Goal: Transaction & Acquisition: Obtain resource

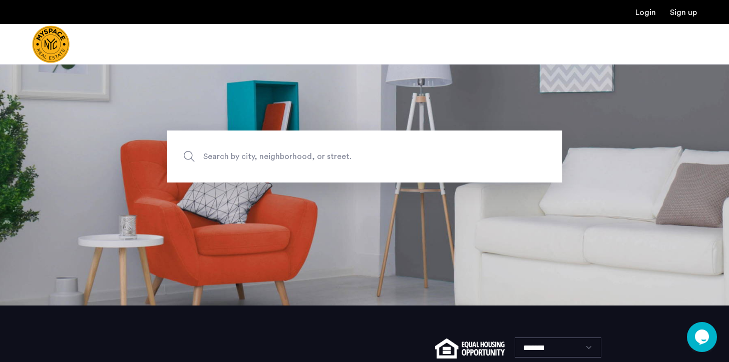
scroll to position [41, 0]
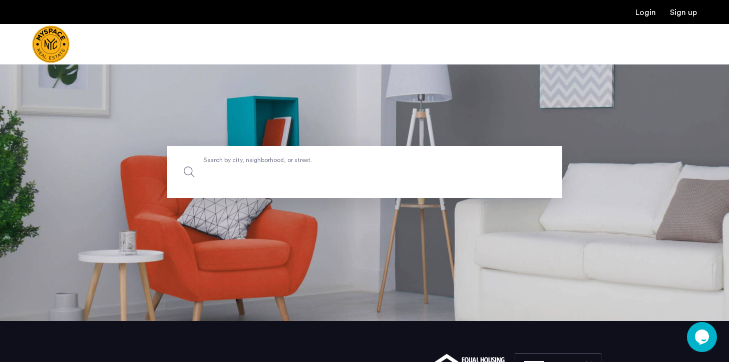
click at [367, 186] on input "Search by city, neighborhood, or street." at bounding box center [364, 172] width 395 height 52
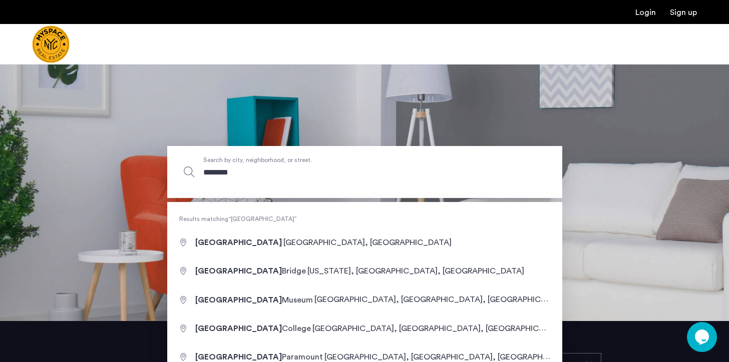
type input "**********"
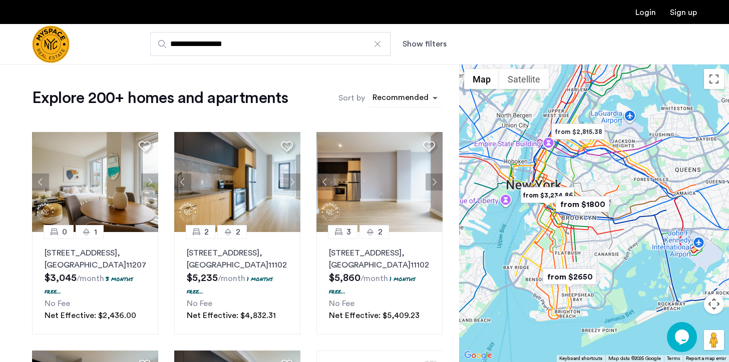
click at [431, 101] on span "sort-apartment" at bounding box center [436, 98] width 13 height 12
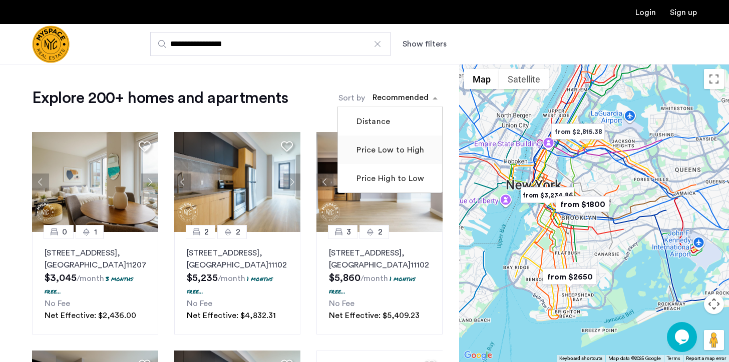
click at [413, 146] on label "Price Low to High" at bounding box center [389, 150] width 70 height 12
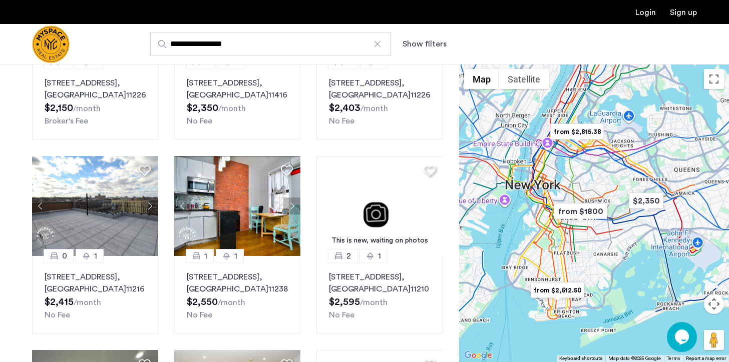
scroll to position [383, 0]
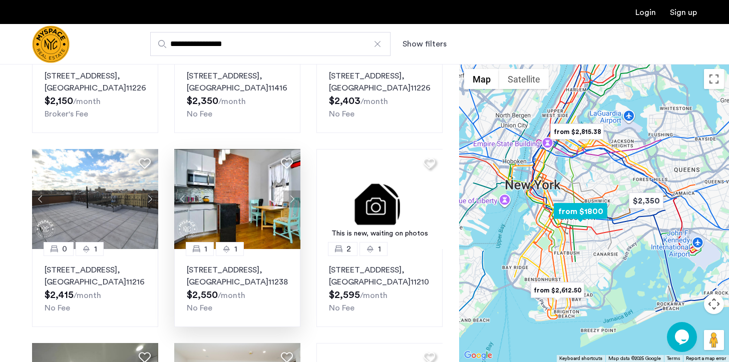
click at [295, 191] on button "Next apartment" at bounding box center [291, 199] width 17 height 17
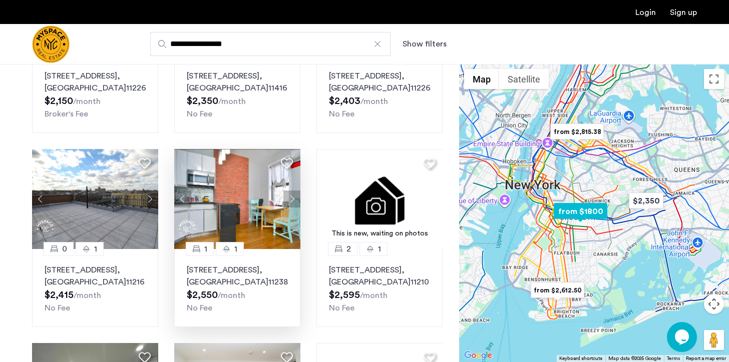
click at [295, 191] on button "Next apartment" at bounding box center [291, 199] width 17 height 17
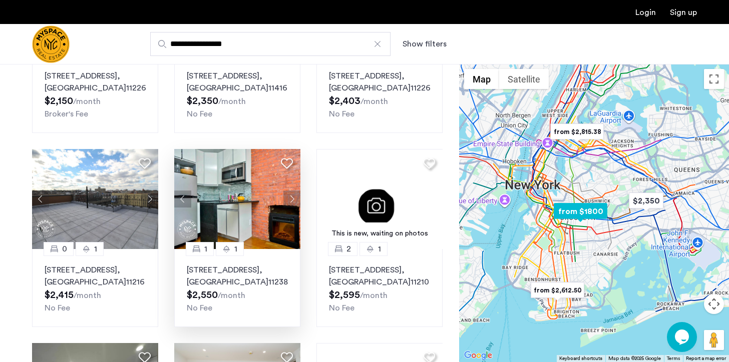
click at [295, 191] on button "Next apartment" at bounding box center [291, 199] width 17 height 17
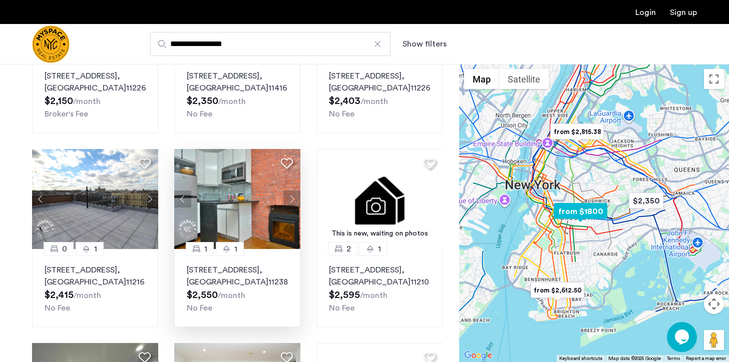
click at [295, 191] on button "Next apartment" at bounding box center [291, 199] width 17 height 17
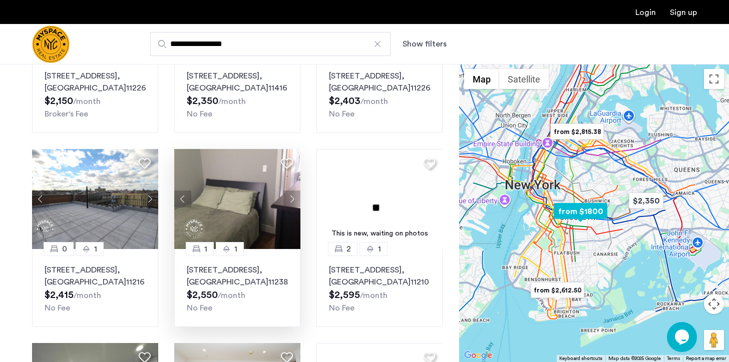
click at [295, 191] on button "Next apartment" at bounding box center [291, 199] width 17 height 17
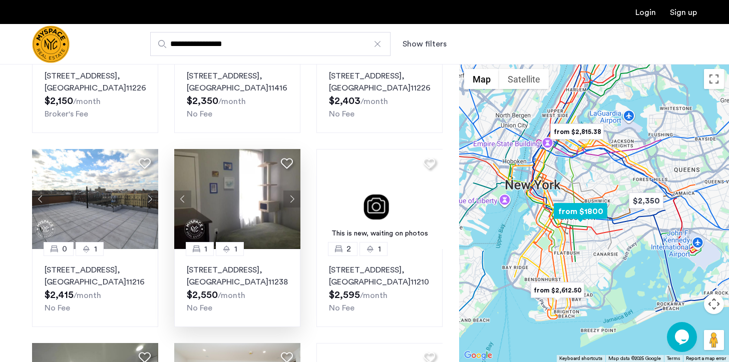
click at [295, 191] on button "Next apartment" at bounding box center [291, 199] width 17 height 17
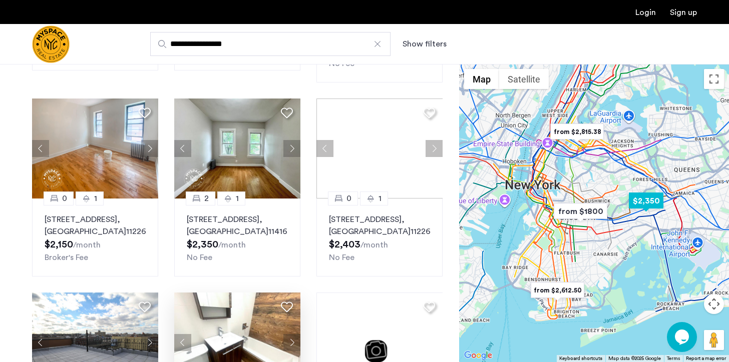
scroll to position [241, 0]
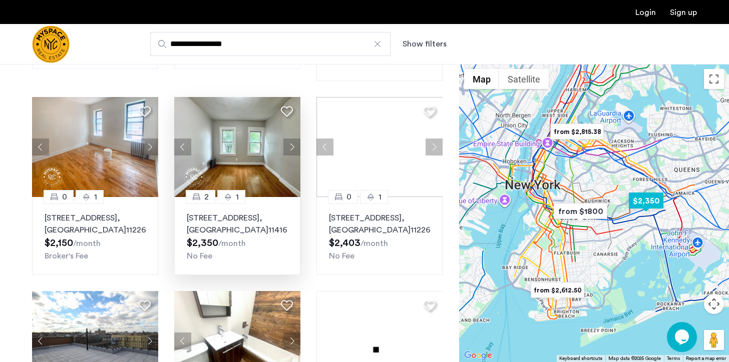
click at [295, 139] on button "Next apartment" at bounding box center [291, 147] width 17 height 17
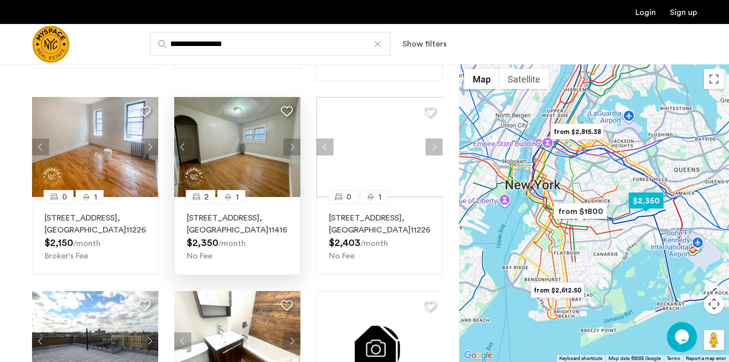
click at [289, 139] on button "Next apartment" at bounding box center [291, 147] width 17 height 17
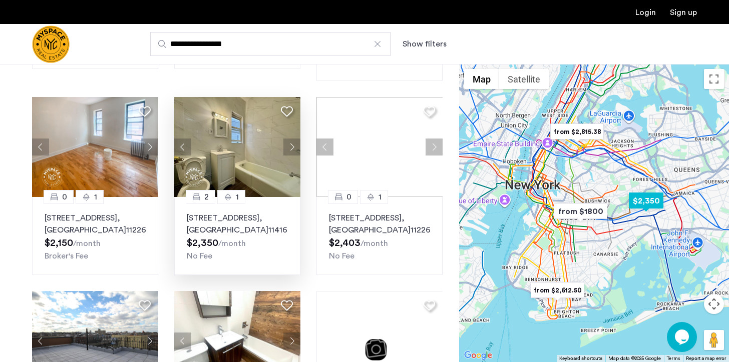
click at [289, 139] on button "Next apartment" at bounding box center [291, 147] width 17 height 17
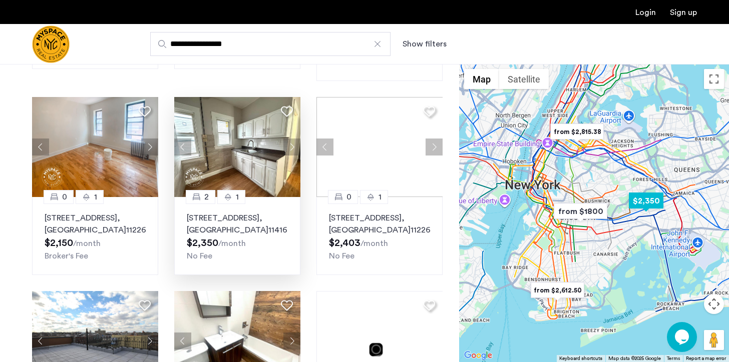
click at [289, 139] on button "Next apartment" at bounding box center [291, 147] width 17 height 17
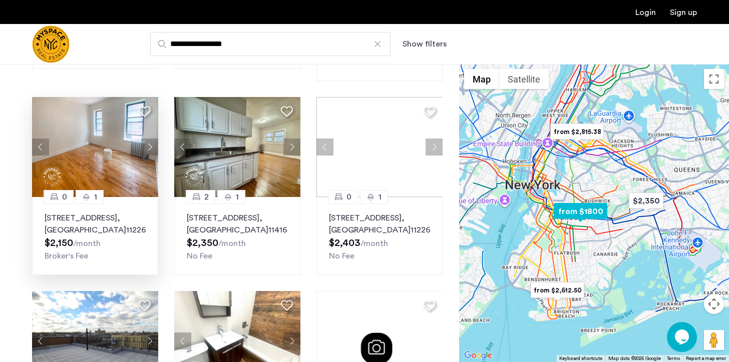
click at [153, 140] on button "Next apartment" at bounding box center [149, 147] width 17 height 17
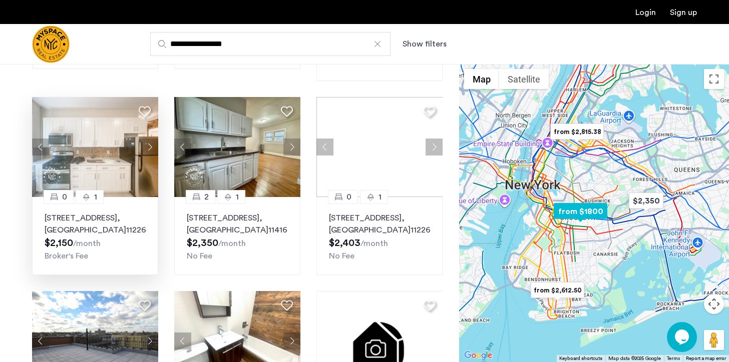
click at [153, 139] on button "Next apartment" at bounding box center [149, 147] width 17 height 17
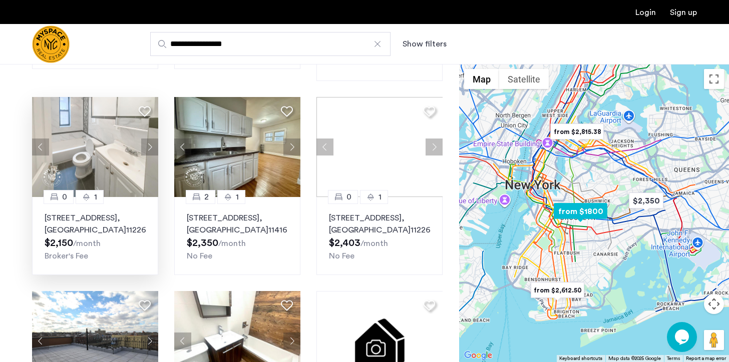
click at [153, 140] on button "Next apartment" at bounding box center [149, 147] width 17 height 17
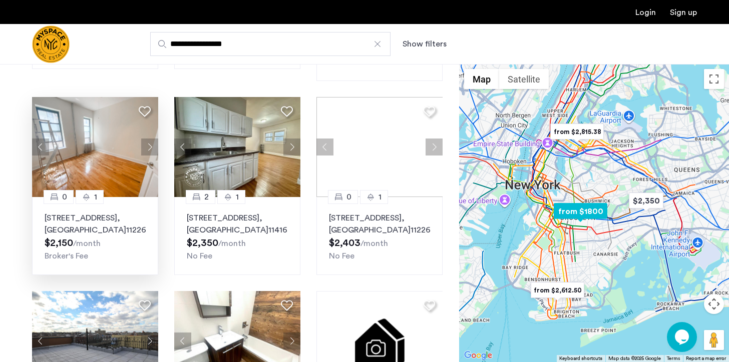
click at [153, 140] on button "Next apartment" at bounding box center [149, 147] width 17 height 17
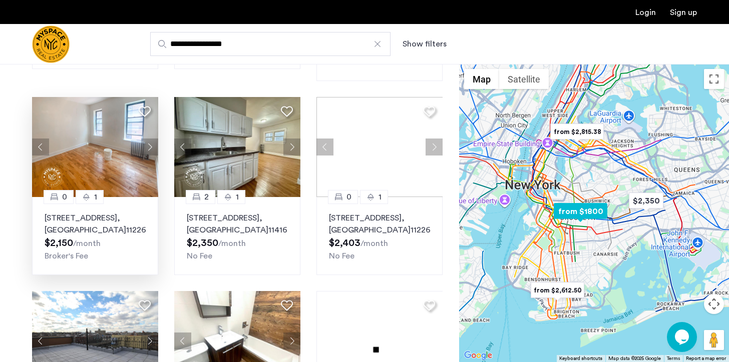
click at [153, 140] on button "Next apartment" at bounding box center [149, 147] width 17 height 17
click at [154, 140] on button "Next apartment" at bounding box center [149, 147] width 17 height 17
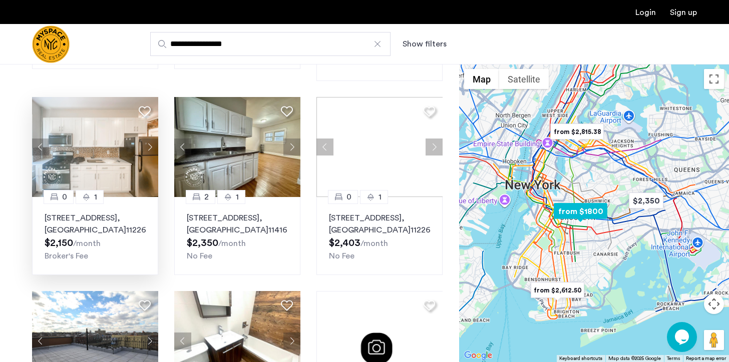
click at [154, 140] on button "Next apartment" at bounding box center [149, 147] width 17 height 17
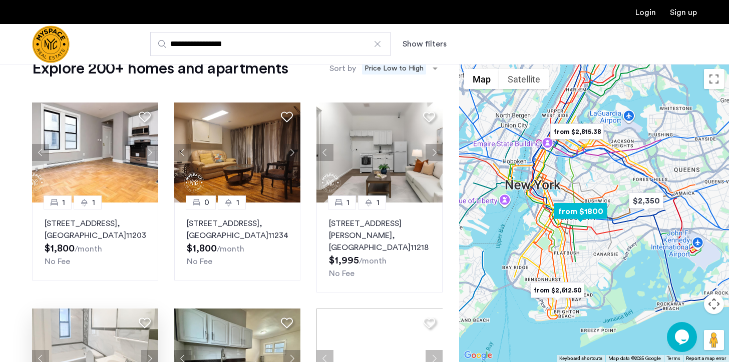
scroll to position [26, 0]
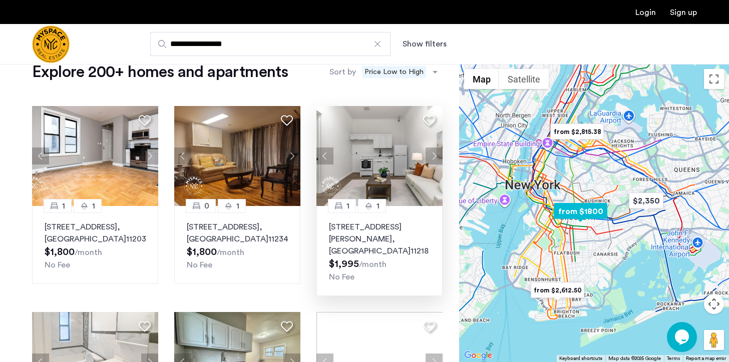
click at [434, 158] on button "Next apartment" at bounding box center [433, 156] width 17 height 17
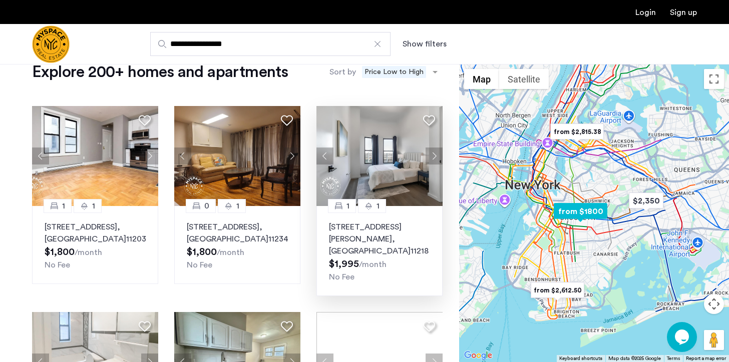
click at [434, 158] on button "Next apartment" at bounding box center [433, 156] width 17 height 17
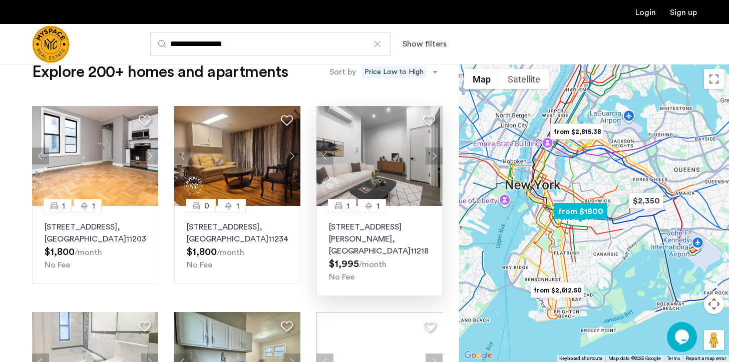
click at [434, 158] on button "Next apartment" at bounding box center [433, 156] width 17 height 17
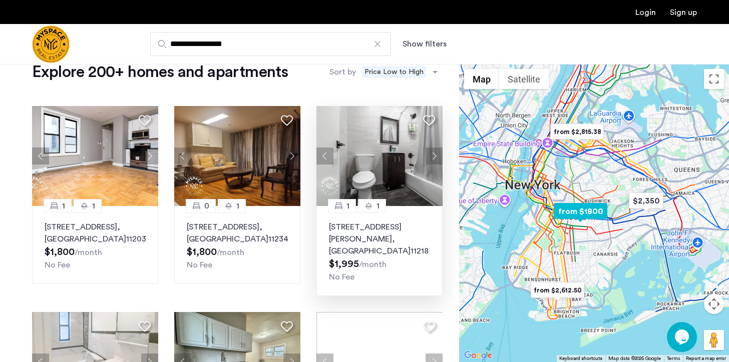
click at [434, 158] on button "Next apartment" at bounding box center [433, 156] width 17 height 17
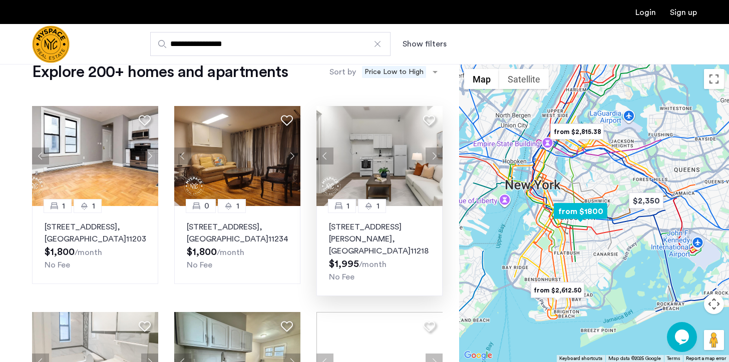
click at [434, 158] on button "Next apartment" at bounding box center [433, 156] width 17 height 17
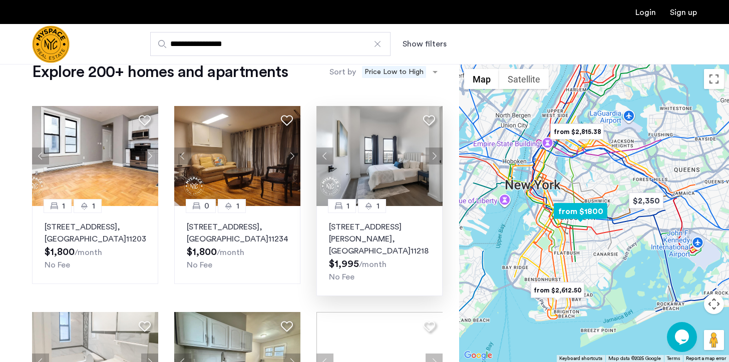
click at [434, 158] on button "Next apartment" at bounding box center [433, 156] width 17 height 17
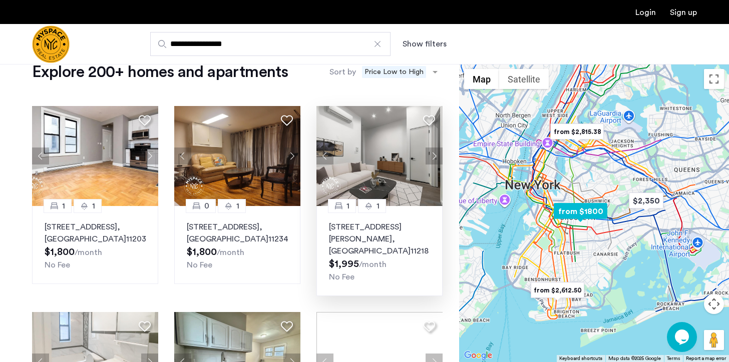
click at [434, 158] on button "Next apartment" at bounding box center [433, 156] width 17 height 17
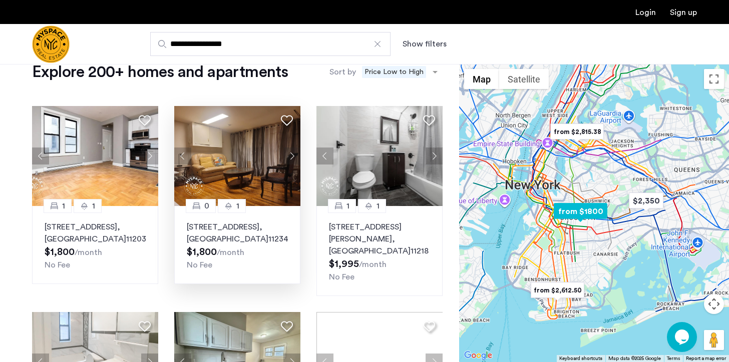
click at [292, 161] on button "Next apartment" at bounding box center [291, 156] width 17 height 17
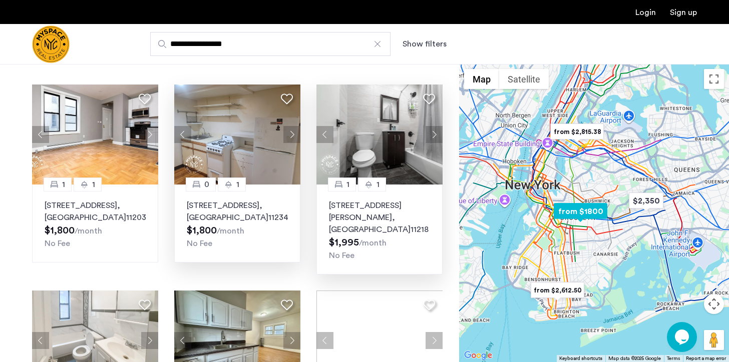
scroll to position [49, 0]
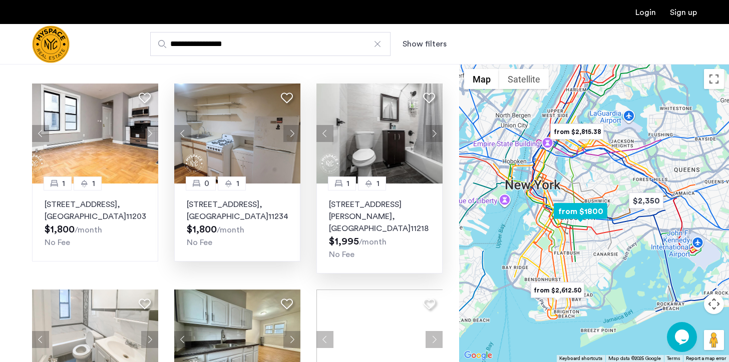
click at [388, 147] on img at bounding box center [379, 134] width 127 height 100
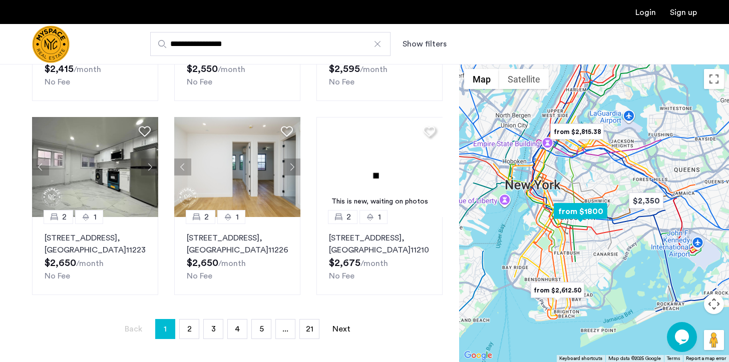
scroll to position [615, 0]
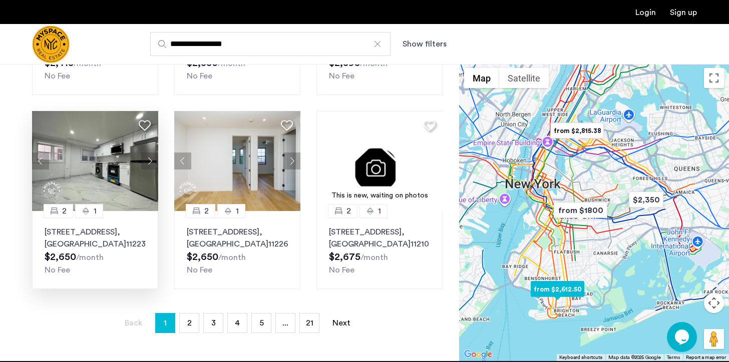
click at [148, 153] on button "Next apartment" at bounding box center [149, 161] width 17 height 17
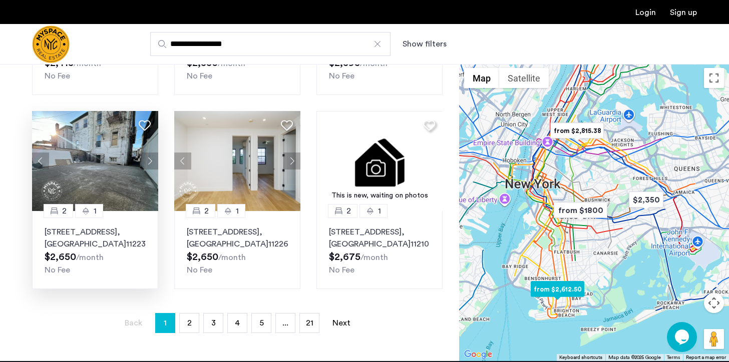
click at [148, 153] on button "Next apartment" at bounding box center [149, 161] width 17 height 17
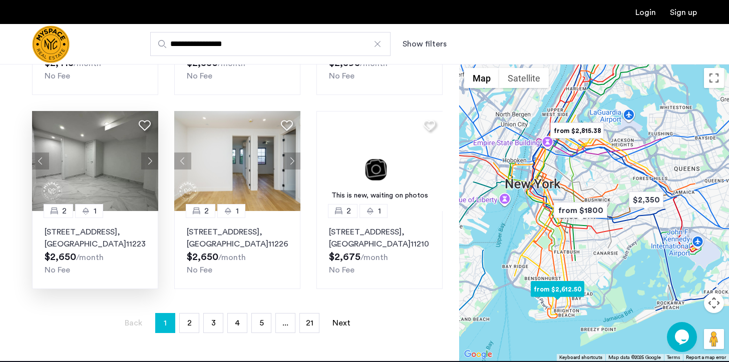
click at [149, 153] on button "Next apartment" at bounding box center [149, 161] width 17 height 17
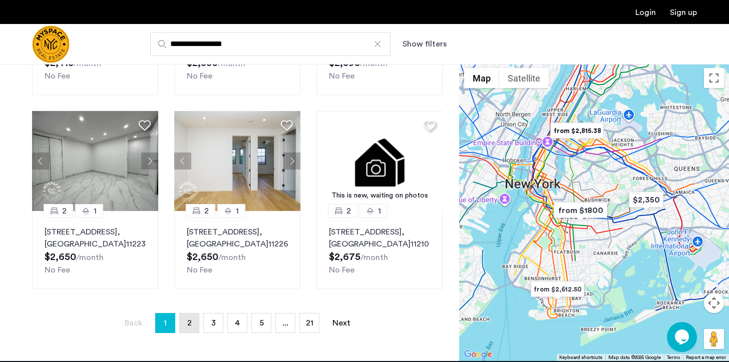
click at [194, 316] on link "page 2" at bounding box center [189, 323] width 19 height 19
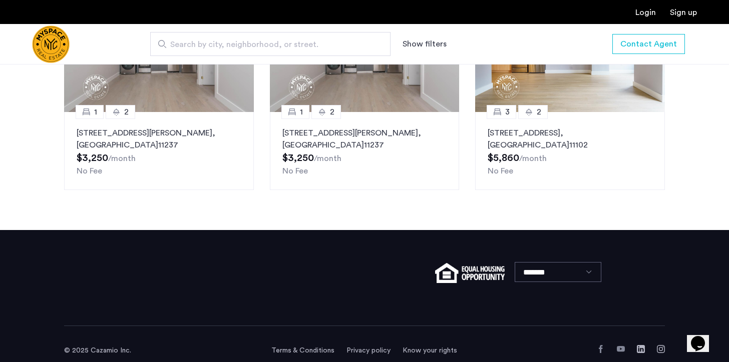
scroll to position [1129, 0]
